Goal: Task Accomplishment & Management: Manage account settings

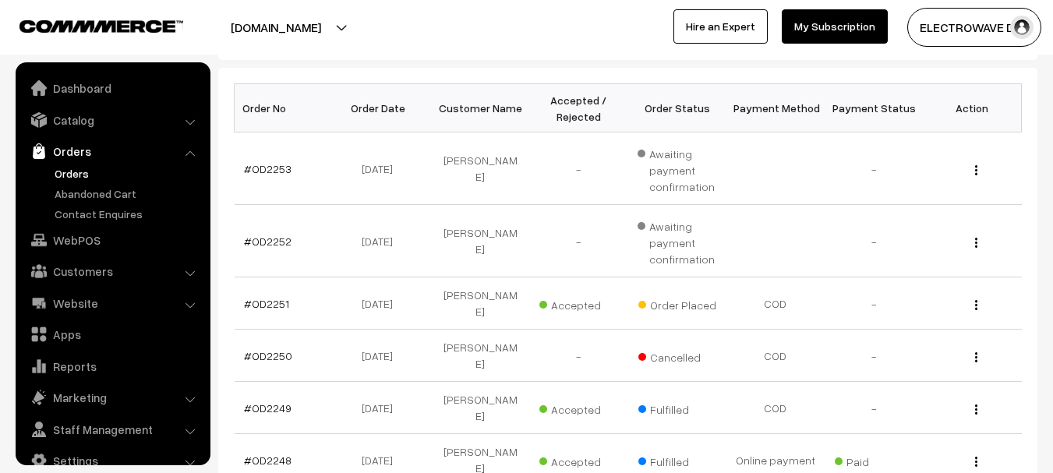
scroll to position [25, 0]
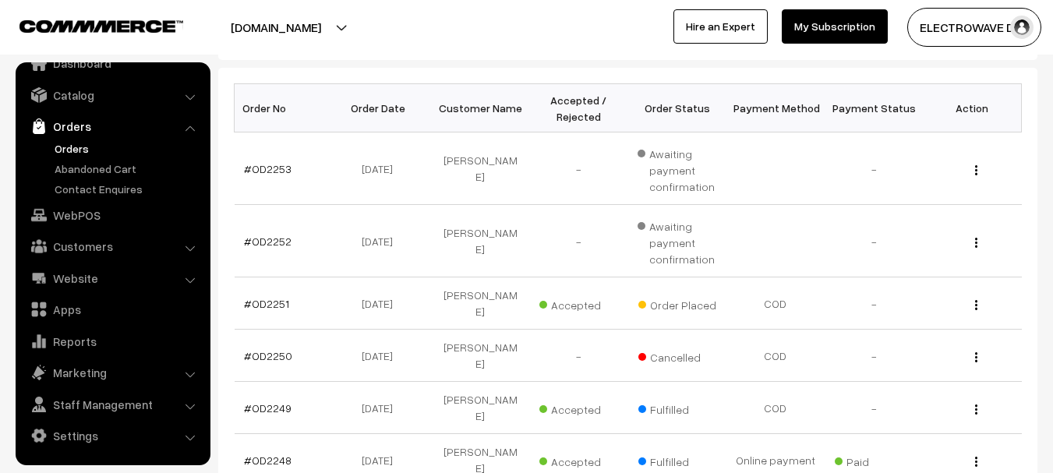
click at [73, 154] on link "Orders" at bounding box center [128, 148] width 154 height 16
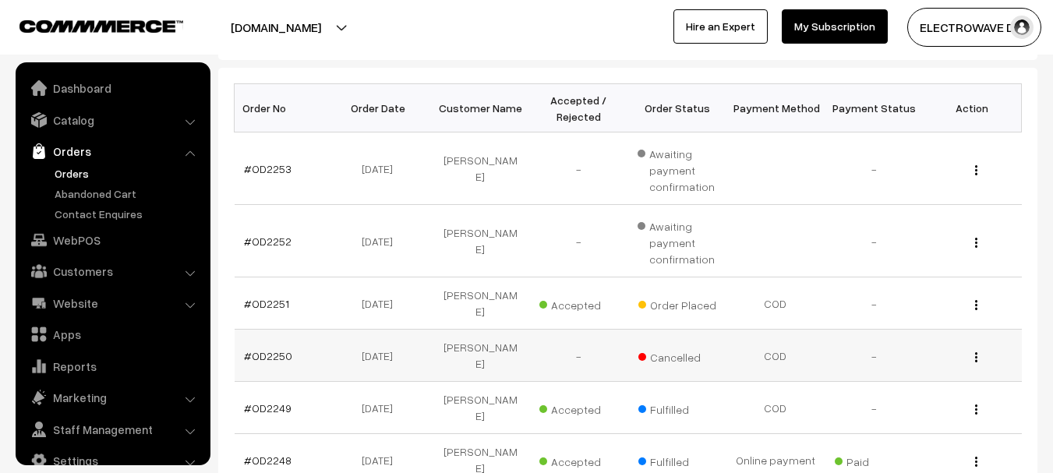
scroll to position [25, 0]
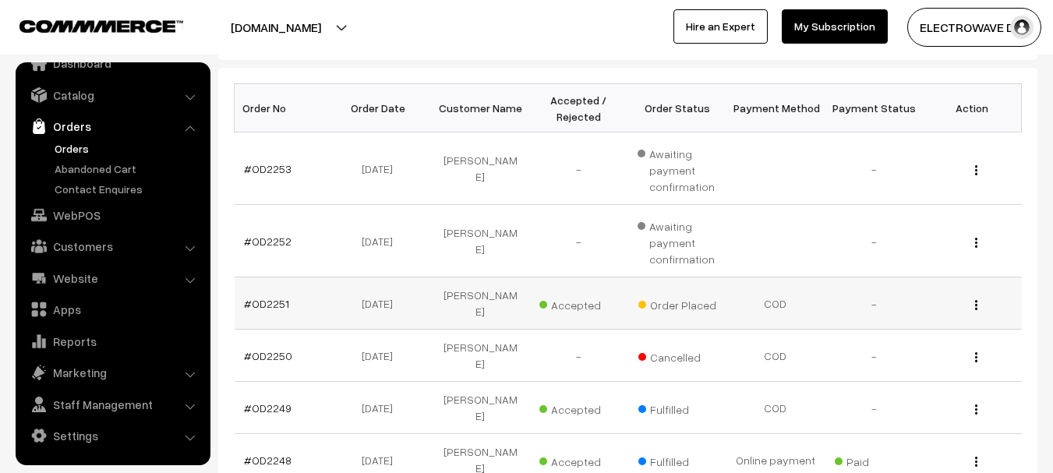
click at [278, 306] on td "#OD2251" at bounding box center [284, 304] width 98 height 52
click at [278, 300] on link "#OD2251" at bounding box center [266, 303] width 45 height 13
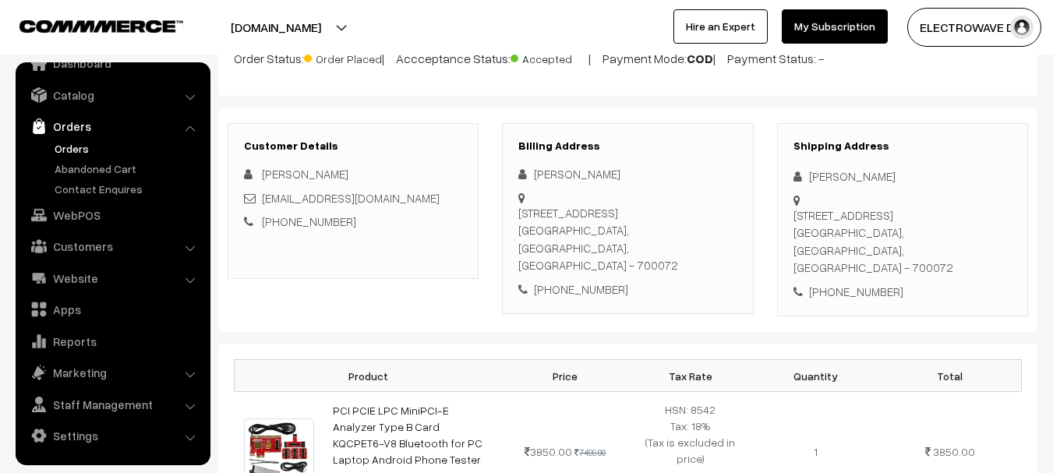
scroll to position [156, 0]
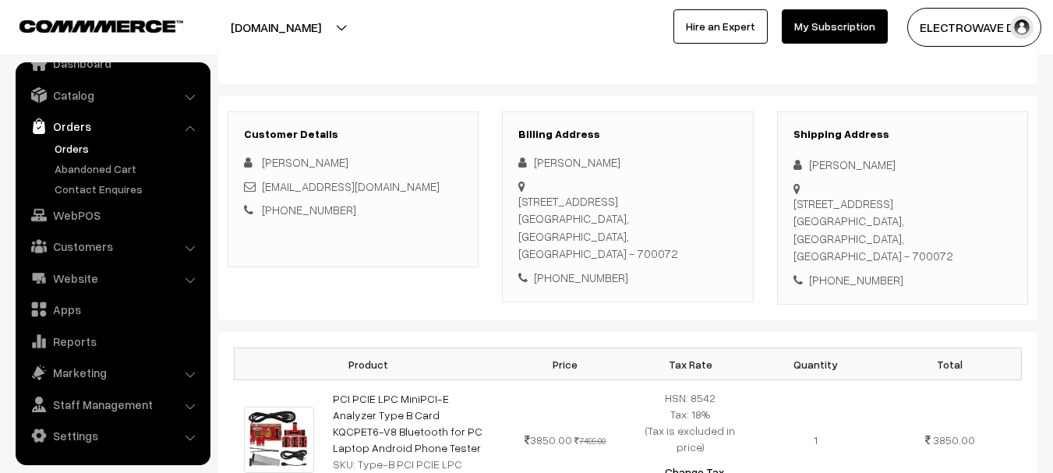
click at [826, 161] on div "[PERSON_NAME]" at bounding box center [903, 165] width 218 height 18
copy div "Chintu"
click at [856, 169] on div "[PERSON_NAME]" at bounding box center [903, 165] width 218 height 18
click at [856, 167] on div "[PERSON_NAME]" at bounding box center [903, 165] width 218 height 18
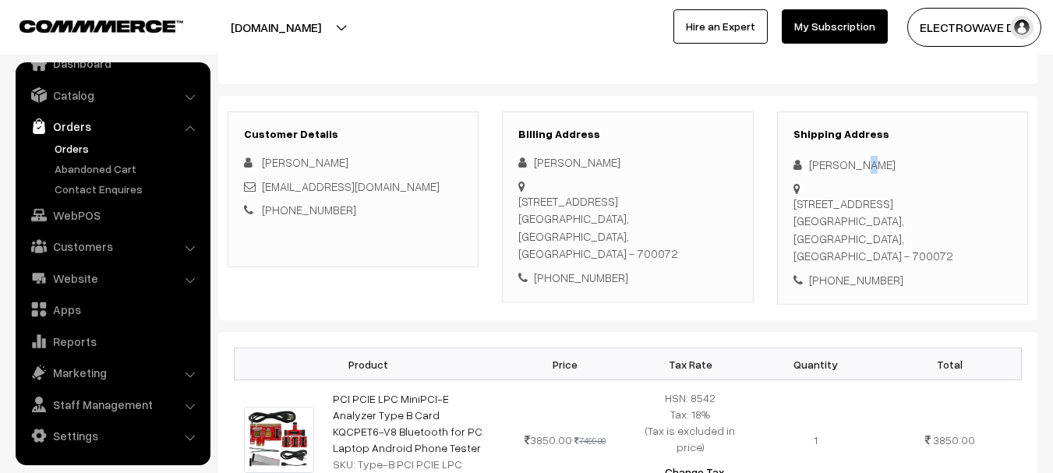
click at [856, 167] on div "[PERSON_NAME]" at bounding box center [903, 165] width 218 height 18
copy div "Prasad"
drag, startPoint x: 390, startPoint y: 186, endPoint x: 265, endPoint y: 189, distance: 124.8
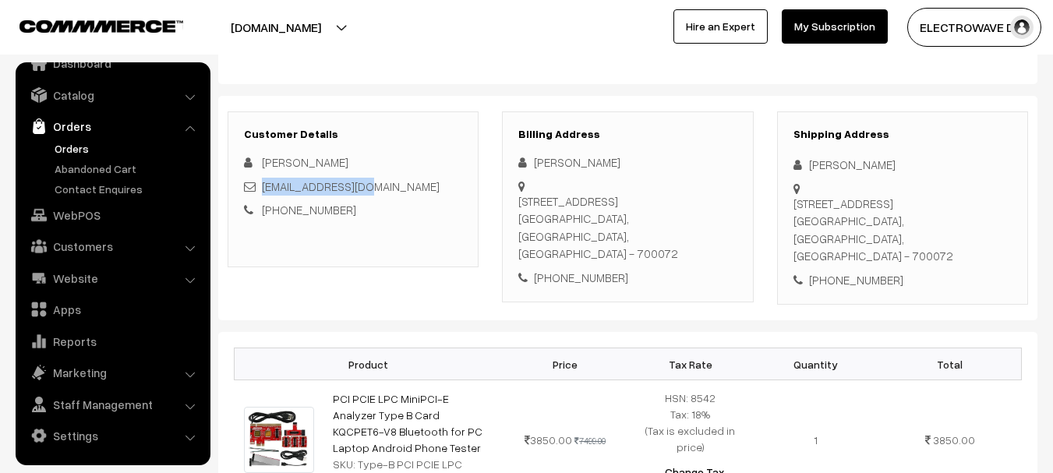
click at [265, 189] on div "[EMAIL_ADDRESS][DOMAIN_NAME]" at bounding box center [353, 187] width 218 height 18
copy link "[EMAIL_ADDRESS][DOMAIN_NAME]"
click at [863, 271] on div "[PHONE_NUMBER]" at bounding box center [903, 280] width 218 height 18
copy div "7779994465"
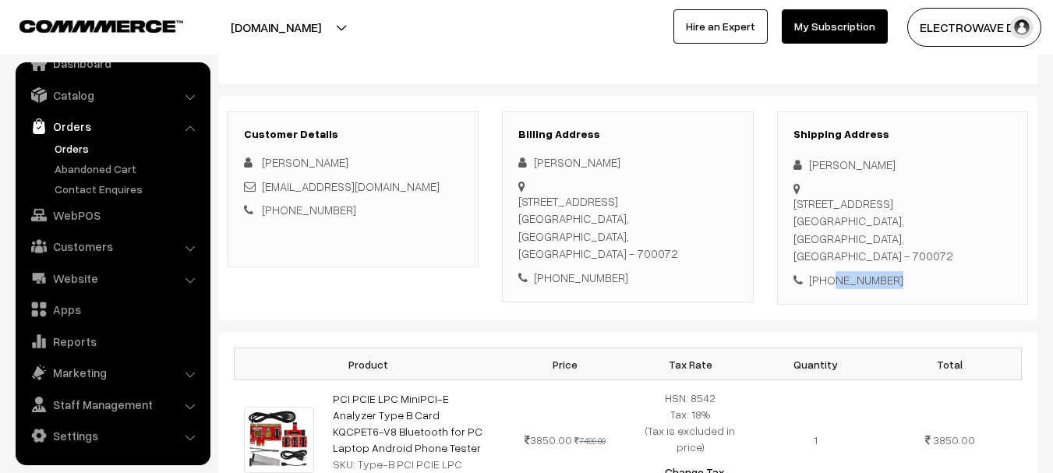
drag, startPoint x: 812, startPoint y: 161, endPoint x: 932, endPoint y: 216, distance: 131.9
click at [932, 216] on div "Shipping Address Chintu Prasad Chandni Chowk St, Esplanade, Chandni Chawk,, Bow…" at bounding box center [902, 209] width 251 height 194
copy div "Chintu Prasad Chandni Chowk St, Esplanade, Chandni Chawk,, Bowbazar, Kolkata"
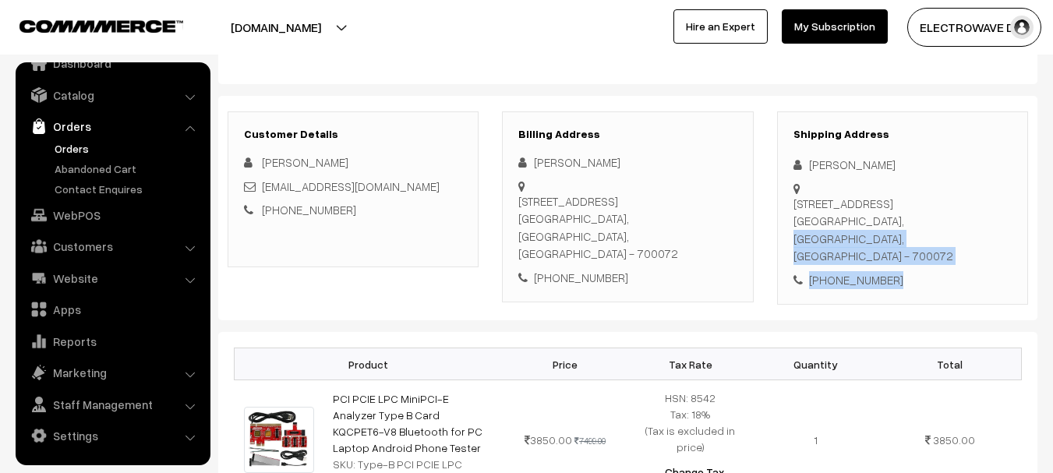
drag, startPoint x: 794, startPoint y: 238, endPoint x: 927, endPoint y: 283, distance: 140.8
click at [927, 283] on div "Shipping Address Chintu Prasad Chandni Chowk St, Esplanade, Chandni Chawk,, Bow…" at bounding box center [902, 209] width 251 height 194
copy div "Kolkata, West Bengal, India - 700072 +91 7779994465"
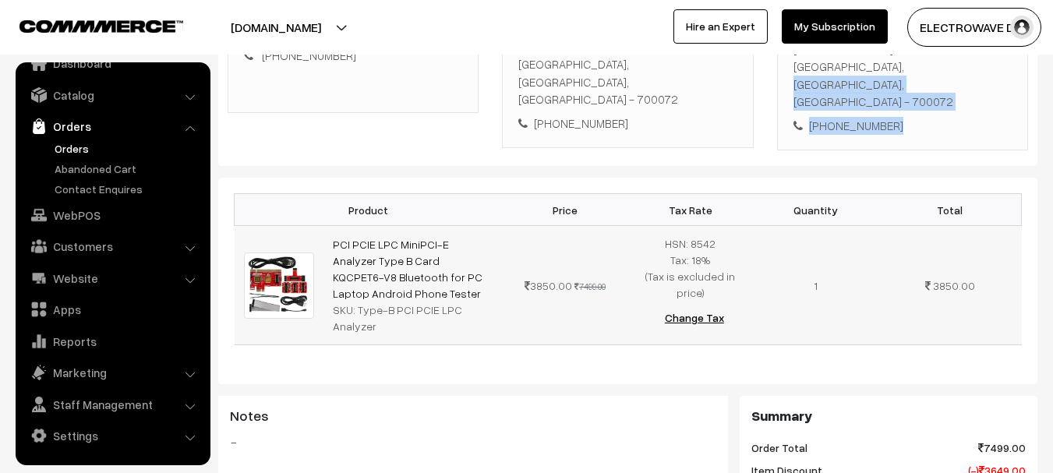
scroll to position [312, 0]
drag, startPoint x: 403, startPoint y: 279, endPoint x: 308, endPoint y: 225, distance: 109.7
click at [308, 225] on tr "PCI PCIE LPC MiniPCI-E Analyzer Type B Card KQCPET6-V8 Bluetooth for PC Laptop …" at bounding box center [629, 284] width 788 height 119
click at [430, 289] on td "PCI PCIE LPC MiniPCI-E Analyzer Type B Card KQCPET6-V8 Bluetooth for PC Laptop …" at bounding box center [413, 284] width 179 height 119
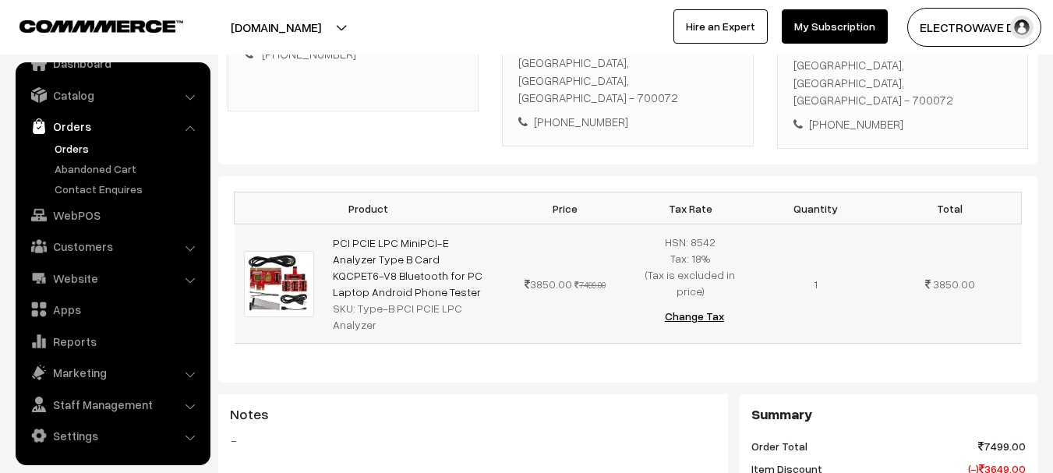
drag, startPoint x: 410, startPoint y: 280, endPoint x: 321, endPoint y: 243, distance: 96.5
click at [321, 243] on tr "PCI PCIE LPC MiniPCI-E Analyzer Type B Card KQCPET6-V8 Bluetooth for PC Laptop …" at bounding box center [629, 284] width 788 height 119
copy tr "PCI PCIE LPC MiniPCI-E Analyzer Type B Card KQCPET6-V8 Bluetooth for PC Laptop …"
drag, startPoint x: 353, startPoint y: 305, endPoint x: 403, endPoint y: 328, distance: 54.8
click at [487, 317] on td "PCI PCIE LPC MiniPCI-E Analyzer Type B Card KQCPET6-V8 Bluetooth for PC Laptop …" at bounding box center [413, 284] width 179 height 119
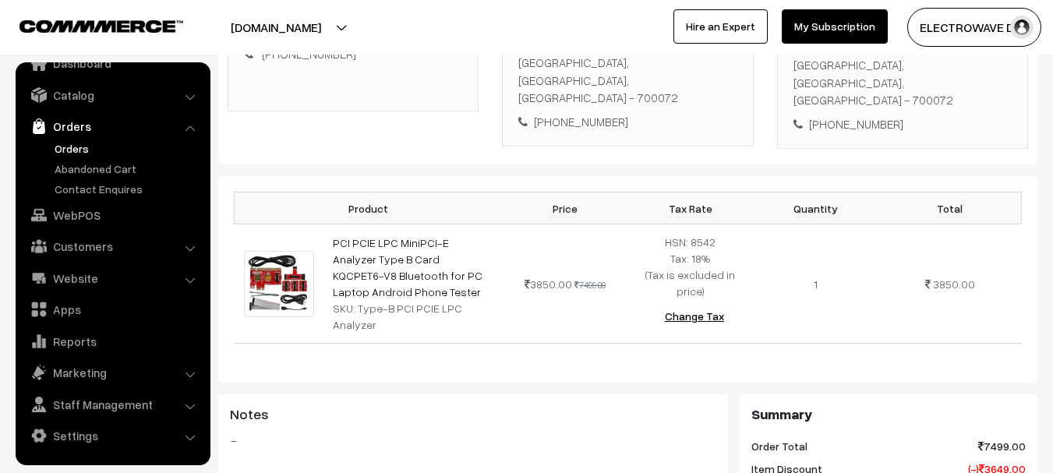
drag, startPoint x: 403, startPoint y: 328, endPoint x: 368, endPoint y: 318, distance: 36.3
click at [402, 328] on div "Product Price Tax Rate Quantity Total PCI PCIE LPC MiniPCI-E Analyzer Type B Ca…" at bounding box center [628, 279] width 820 height 207
drag, startPoint x: 357, startPoint y: 302, endPoint x: 500, endPoint y: 306, distance: 142.8
click at [513, 303] on tr "PCI PCIE LPC MiniPCI-E Analyzer Type B Card KQCPET6-V8 Bluetooth for PC Laptop …" at bounding box center [629, 284] width 788 height 119
copy tr "Type-B PCI PCIE LPC Analyzer"
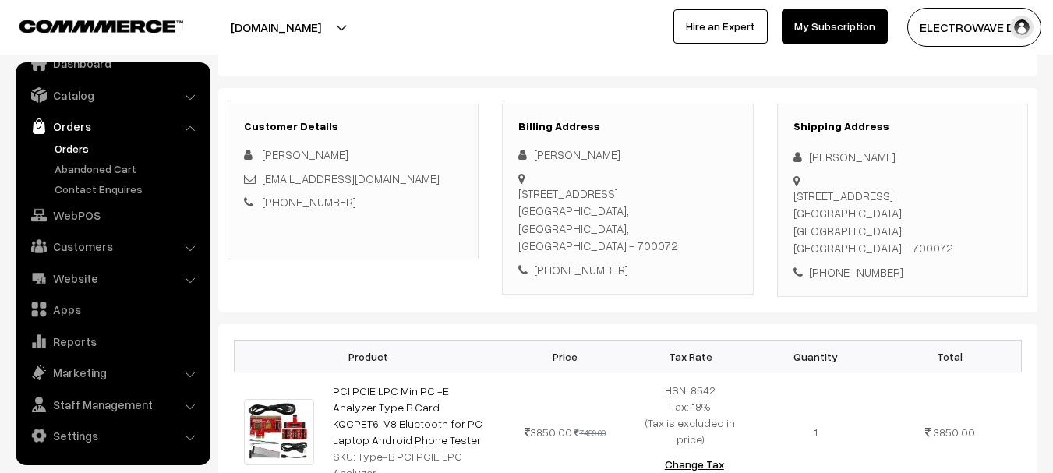
scroll to position [0, 0]
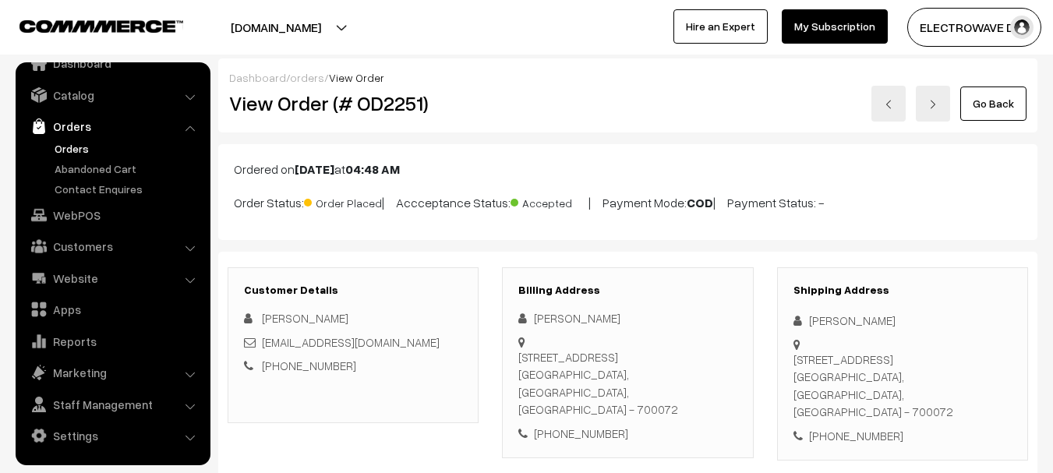
click at [401, 102] on h2 "View Order (# OD2251)" at bounding box center [354, 103] width 250 height 24
copy h2 "OD2251"
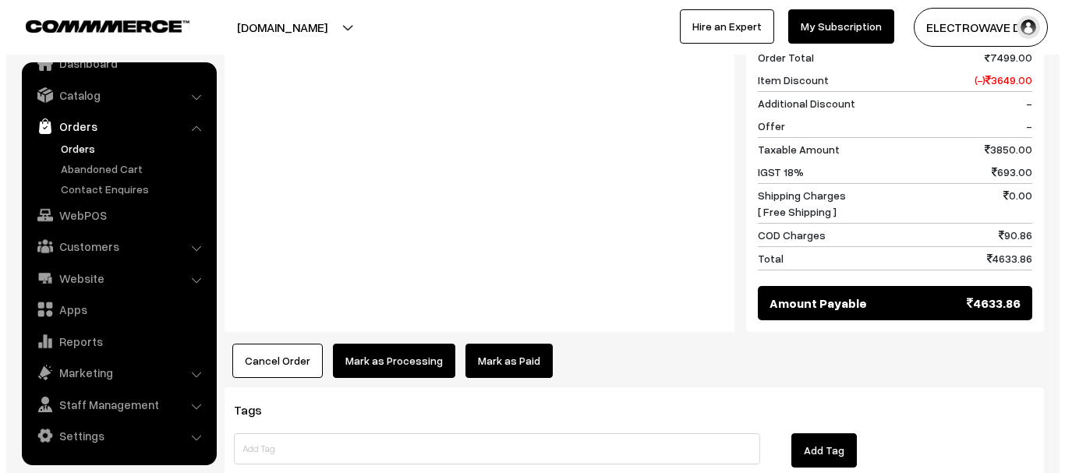
scroll to position [702, 0]
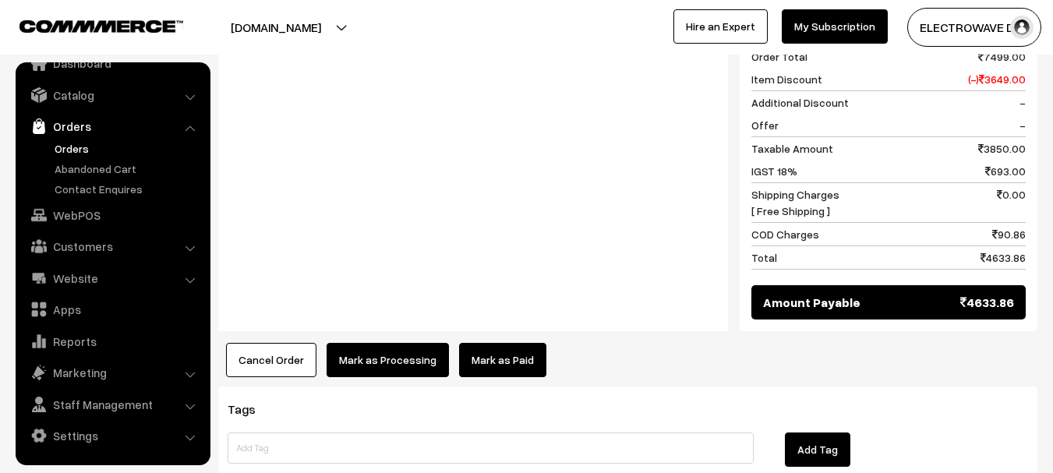
click at [381, 343] on button "Mark as Processing" at bounding box center [388, 360] width 122 height 34
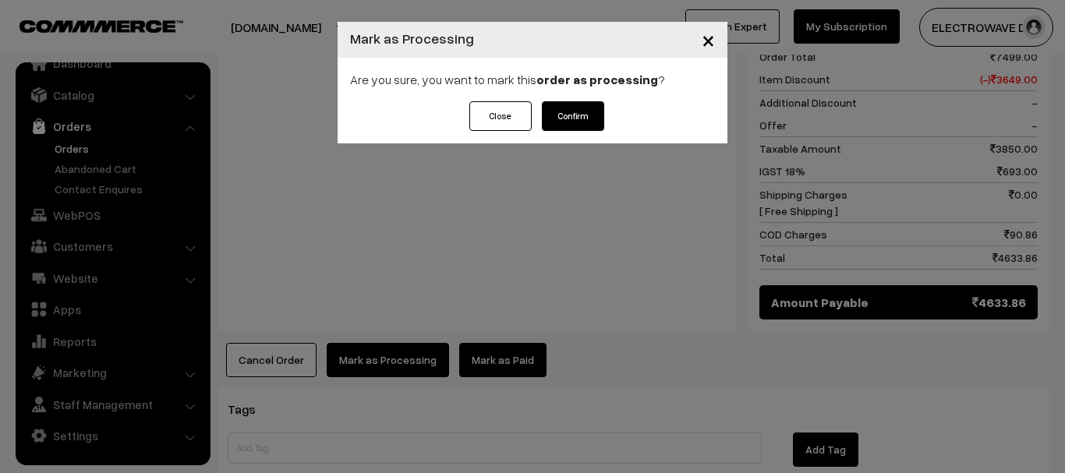
click at [590, 97] on div "Are you sure, you want to mark this order as processing ?" at bounding box center [533, 80] width 390 height 44
click at [587, 104] on button "Confirm" at bounding box center [573, 116] width 62 height 30
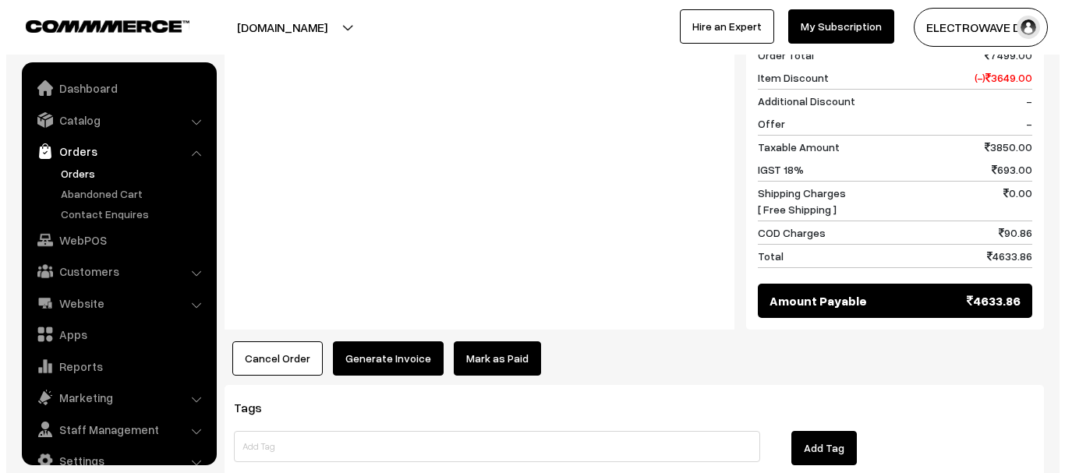
scroll to position [25, 0]
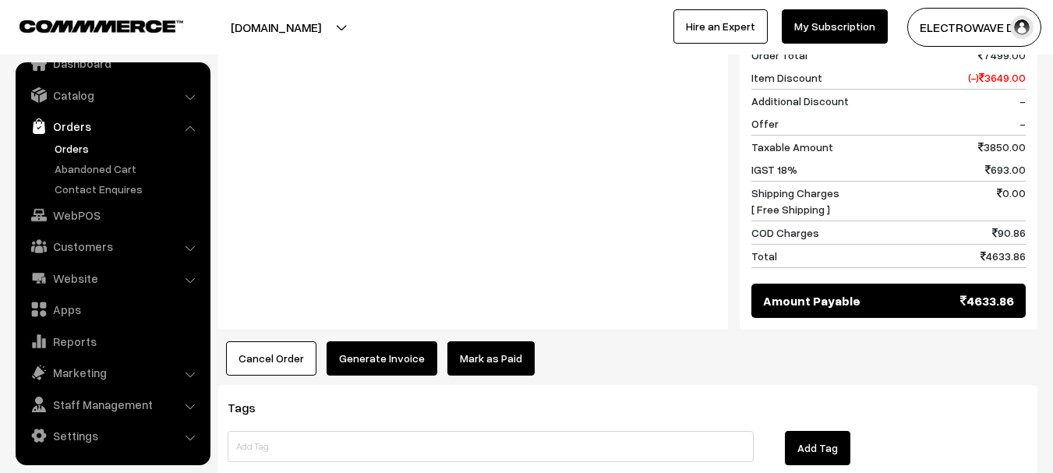
click at [417, 342] on button "Generate Invoice" at bounding box center [382, 359] width 111 height 34
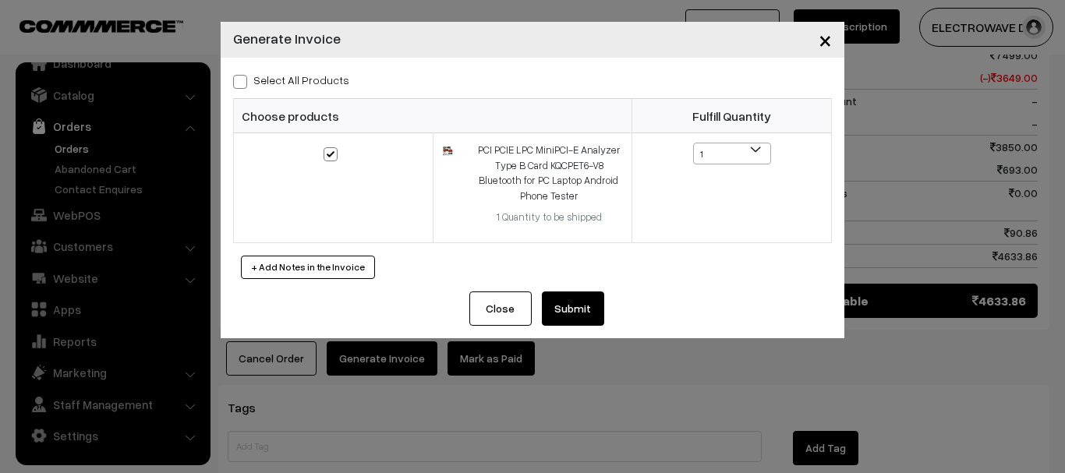
drag, startPoint x: 573, startPoint y: 282, endPoint x: 570, endPoint y: 303, distance: 21.3
click at [573, 286] on div "Select All Products Choose products Fulfill Quantity 1 1" at bounding box center [533, 175] width 624 height 234
click at [570, 303] on button "Submit" at bounding box center [573, 309] width 62 height 34
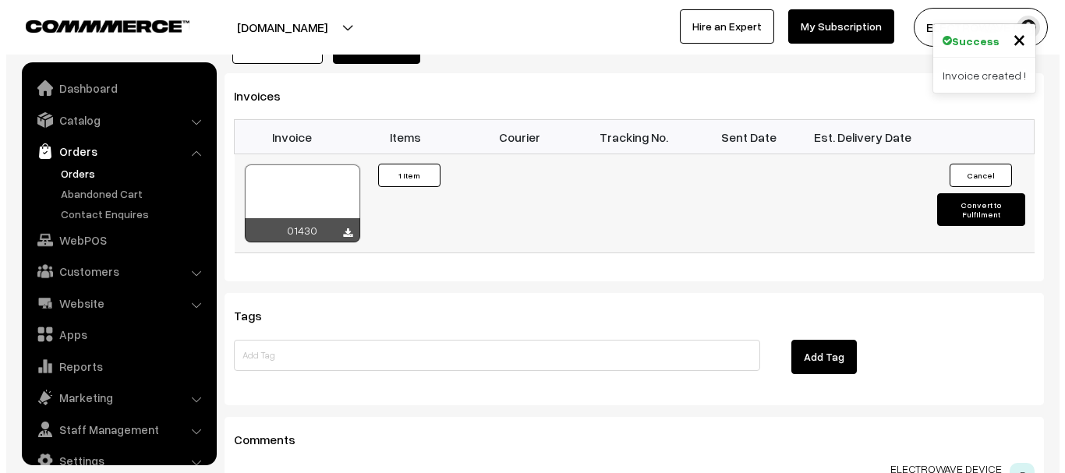
scroll to position [25, 0]
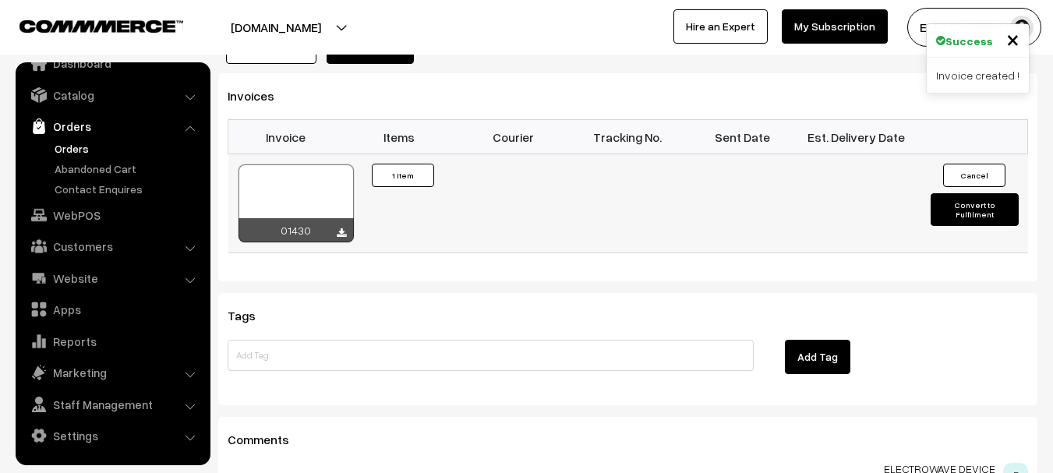
click at [325, 218] on div "01430" at bounding box center [296, 230] width 115 height 24
click at [287, 165] on div at bounding box center [296, 204] width 115 height 78
click at [951, 193] on button "Convert to Fulfilment" at bounding box center [975, 209] width 88 height 33
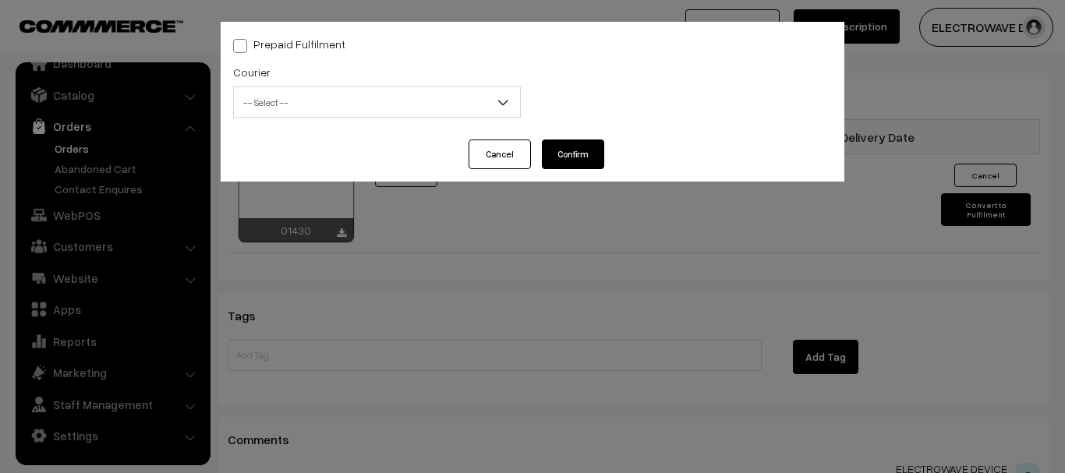
click at [310, 95] on span "-- Select --" at bounding box center [377, 102] width 286 height 27
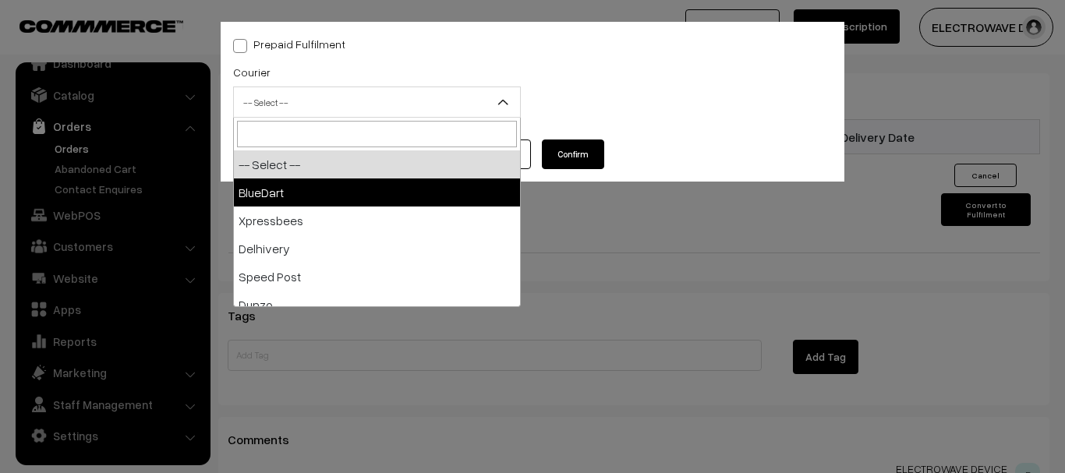
select select "2"
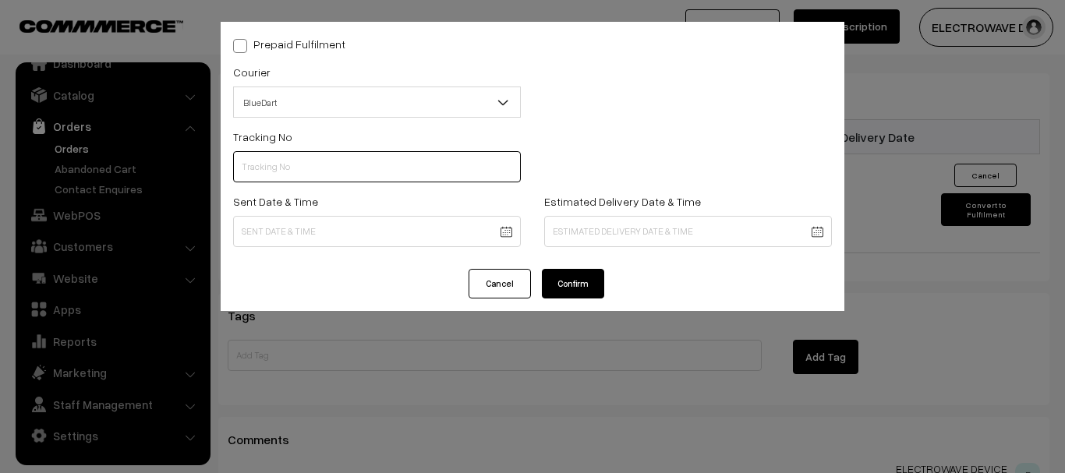
click at [306, 156] on input "text" at bounding box center [377, 166] width 288 height 31
paste input "78008268785"
type input "78008268785"
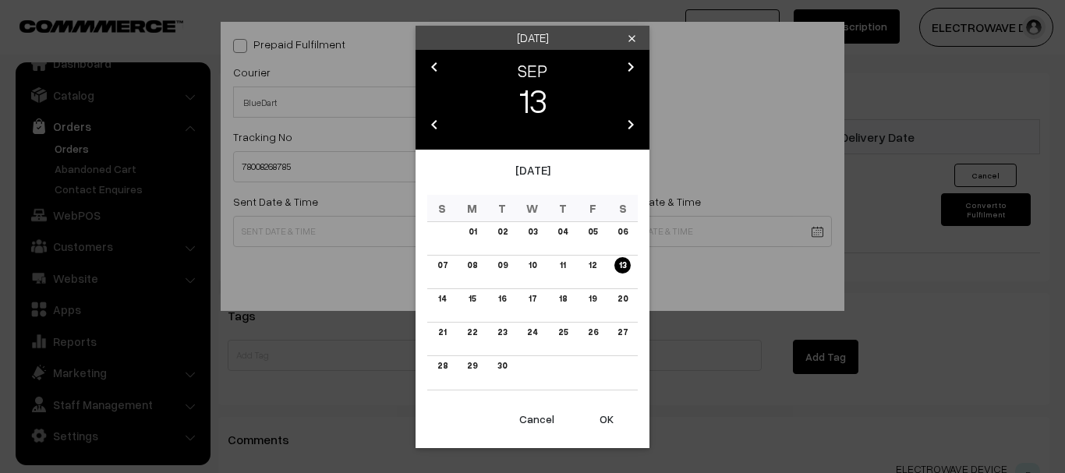
click at [618, 428] on button "OK" at bounding box center [606, 419] width 62 height 34
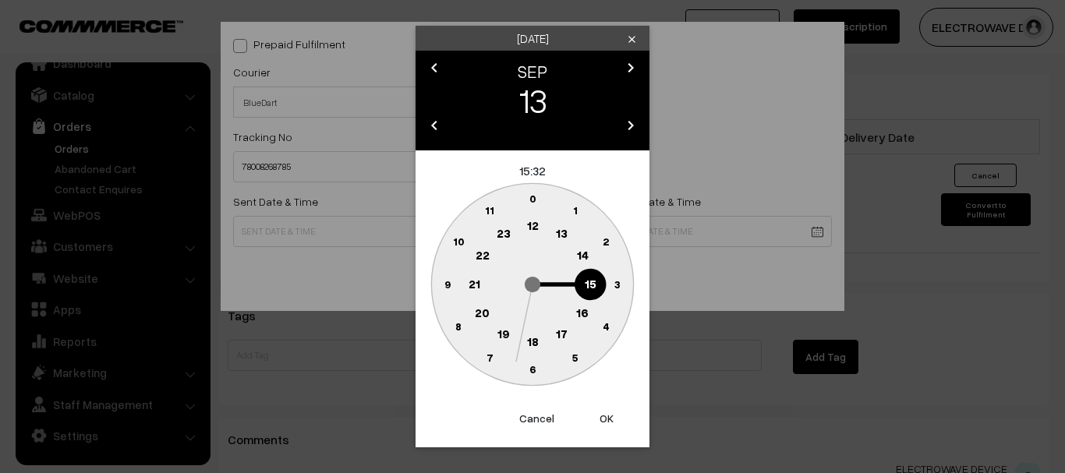
click at [618, 428] on button "OK" at bounding box center [606, 419] width 62 height 34
type input "13-09-2025 15:32"
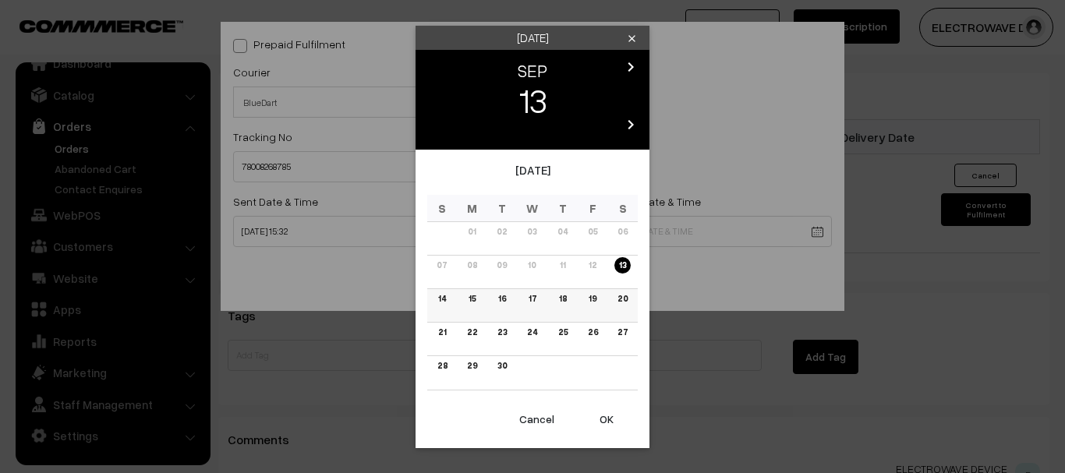
click at [536, 297] on link "17" at bounding box center [532, 299] width 17 height 16
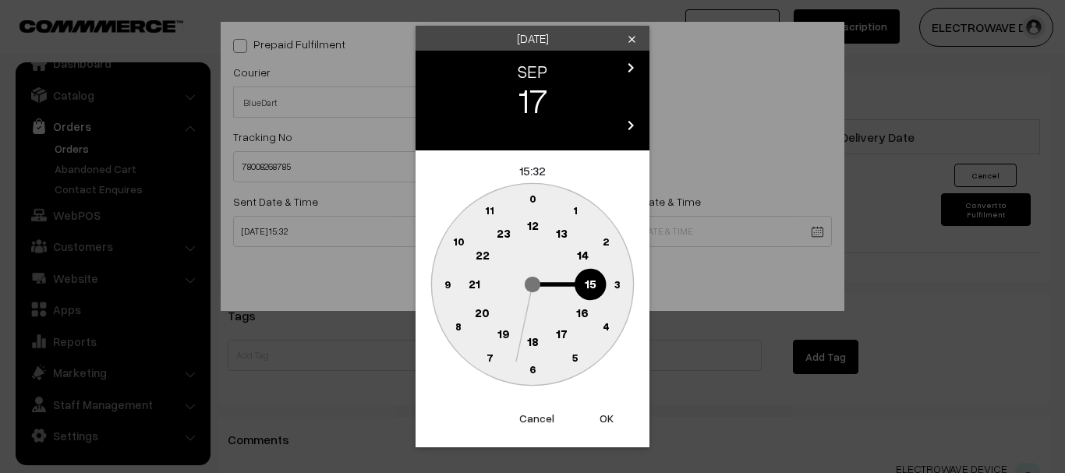
click at [606, 416] on button "OK" at bounding box center [606, 419] width 62 height 34
type input "17-09-2025 15:32"
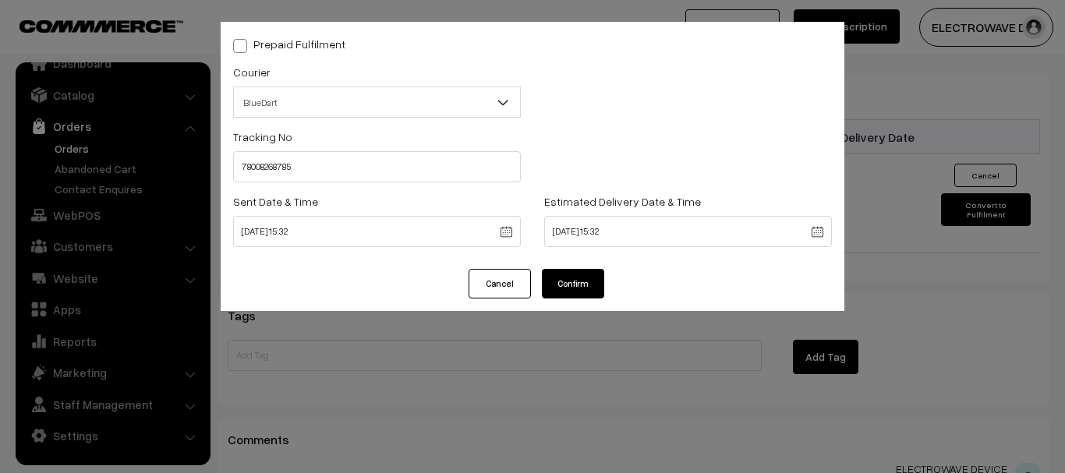
click at [586, 290] on button "Confirm" at bounding box center [573, 284] width 62 height 30
